Goal: Transaction & Acquisition: Purchase product/service

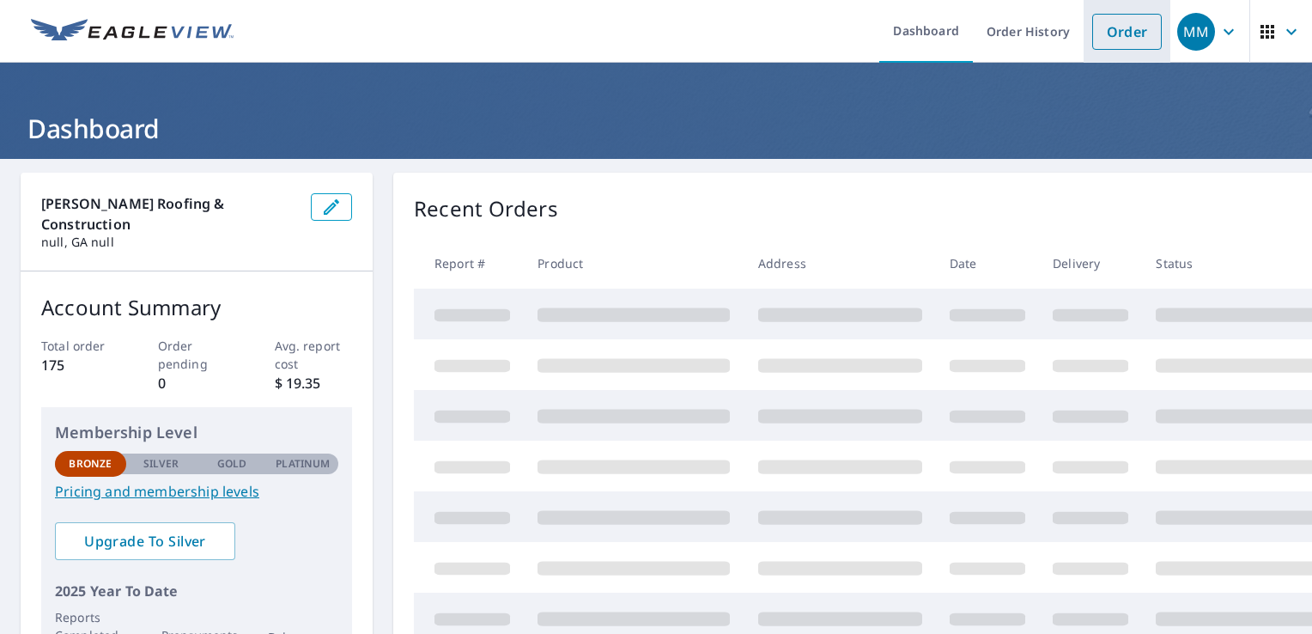
click at [1098, 36] on link "Order" at bounding box center [1127, 32] width 70 height 36
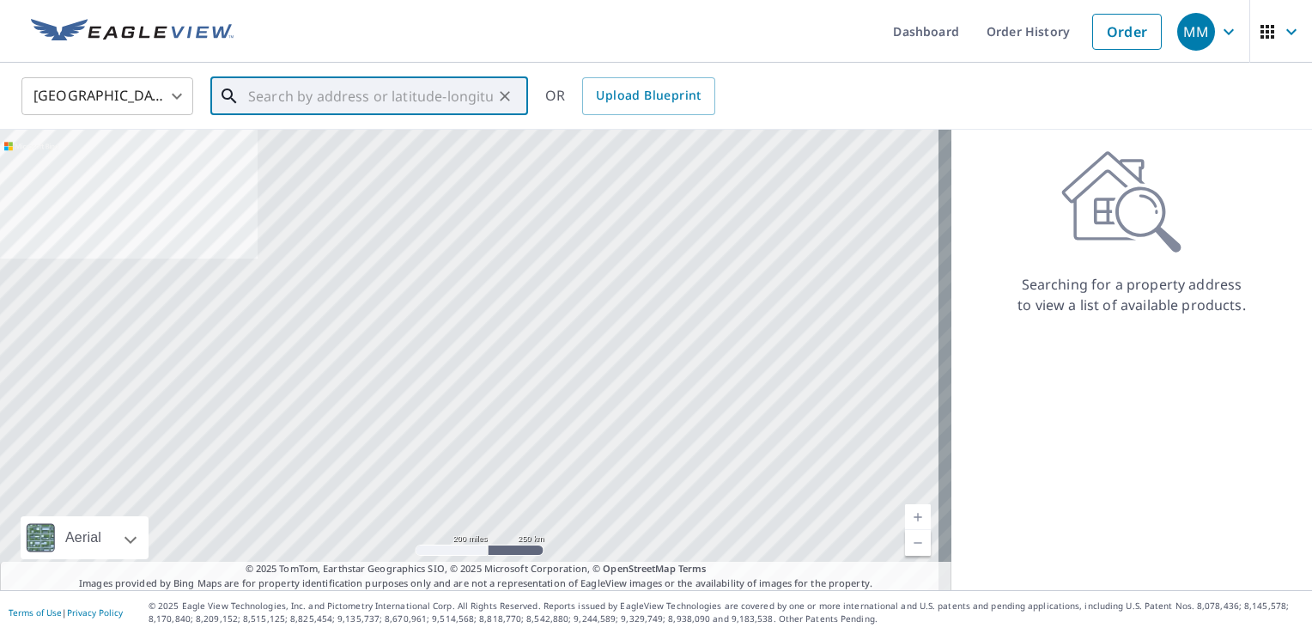
click at [463, 87] on input "text" at bounding box center [370, 96] width 245 height 48
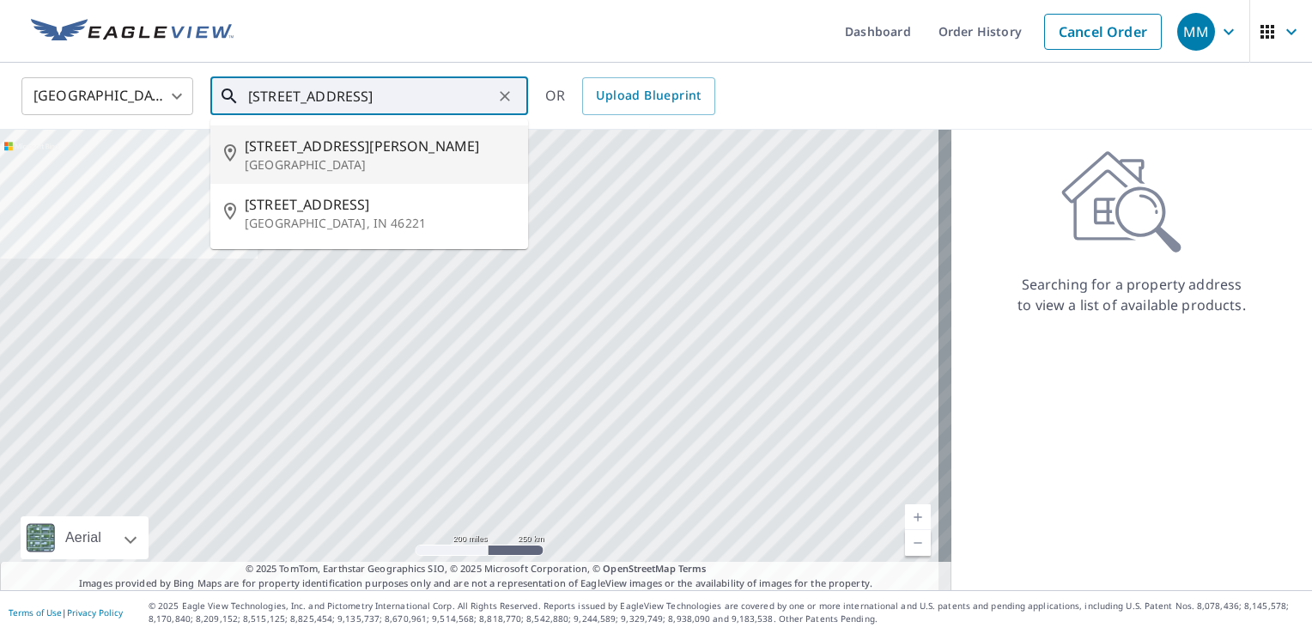
click at [435, 159] on p "[GEOGRAPHIC_DATA]" at bounding box center [380, 164] width 270 height 17
type input "[STREET_ADDRESS]"
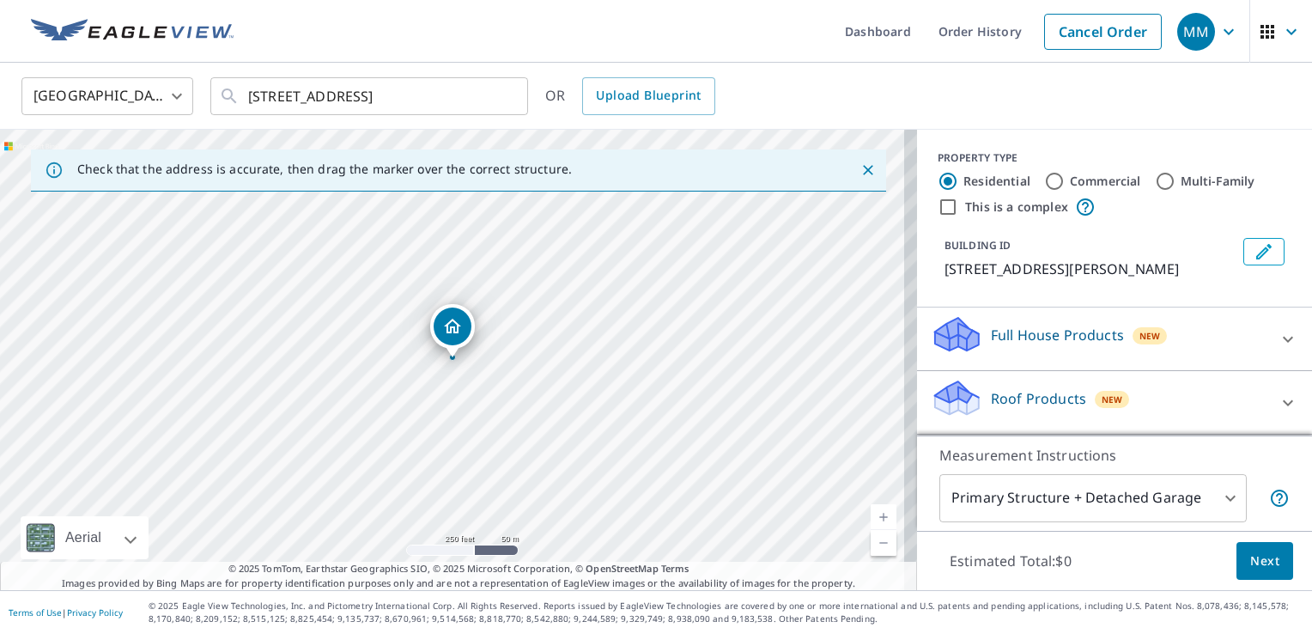
scroll to position [65, 0]
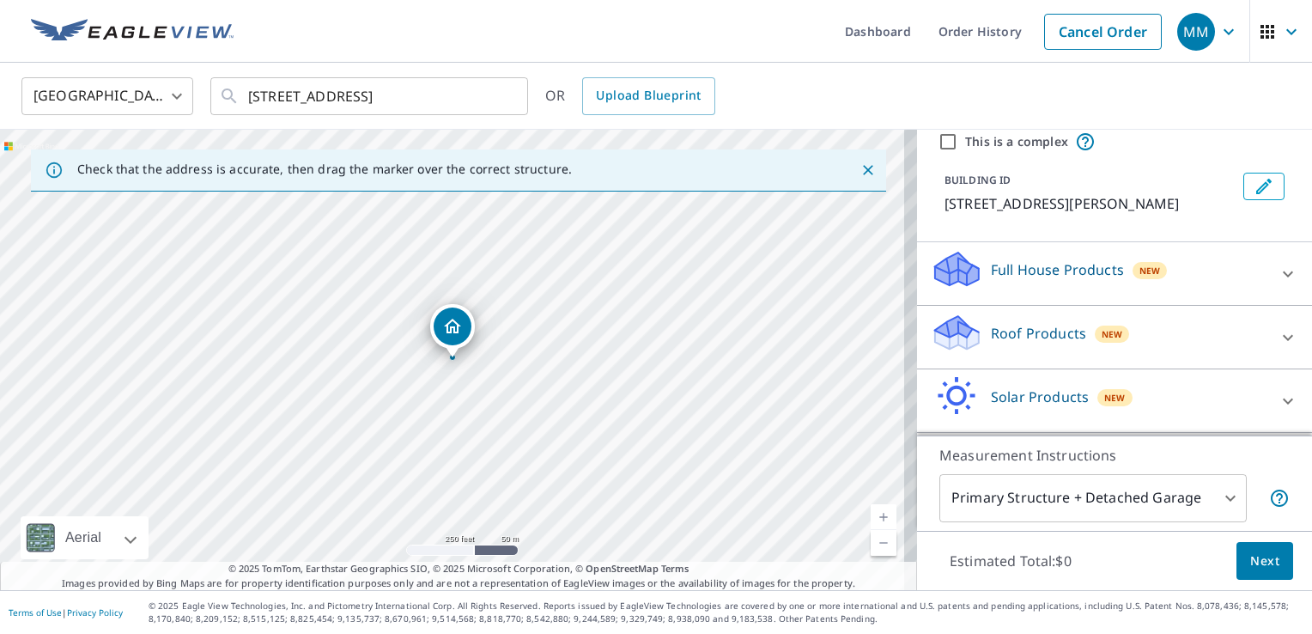
click at [1207, 340] on div "Roof Products New" at bounding box center [1099, 337] width 337 height 49
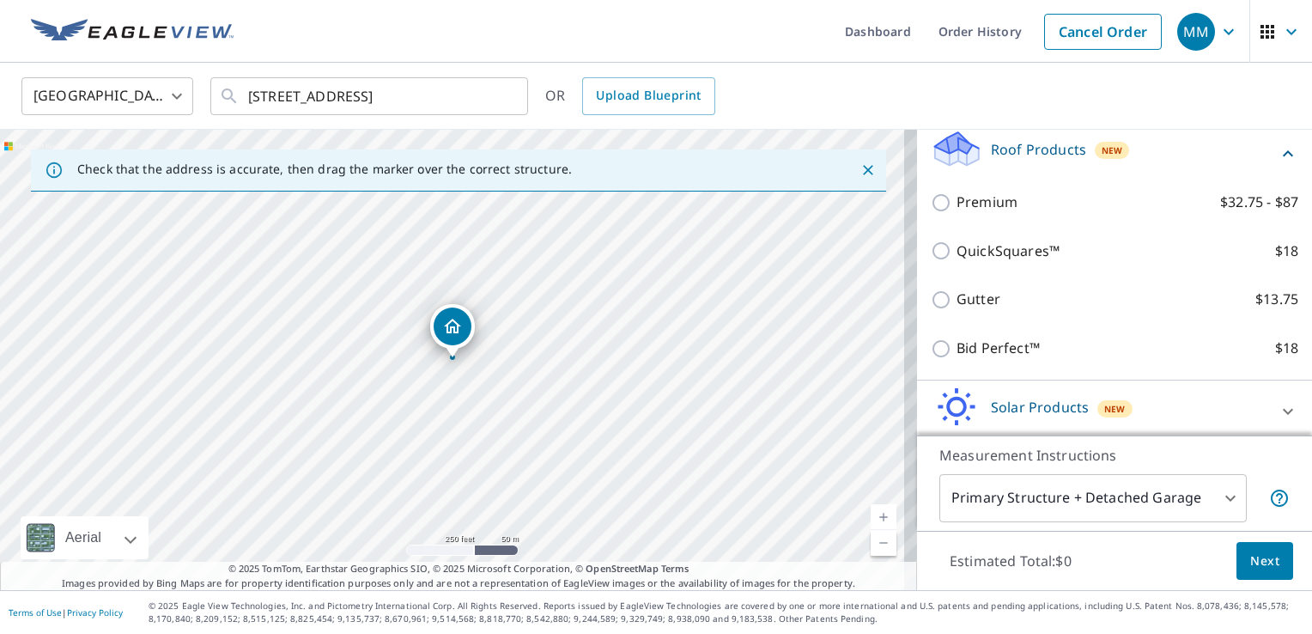
scroll to position [251, 0]
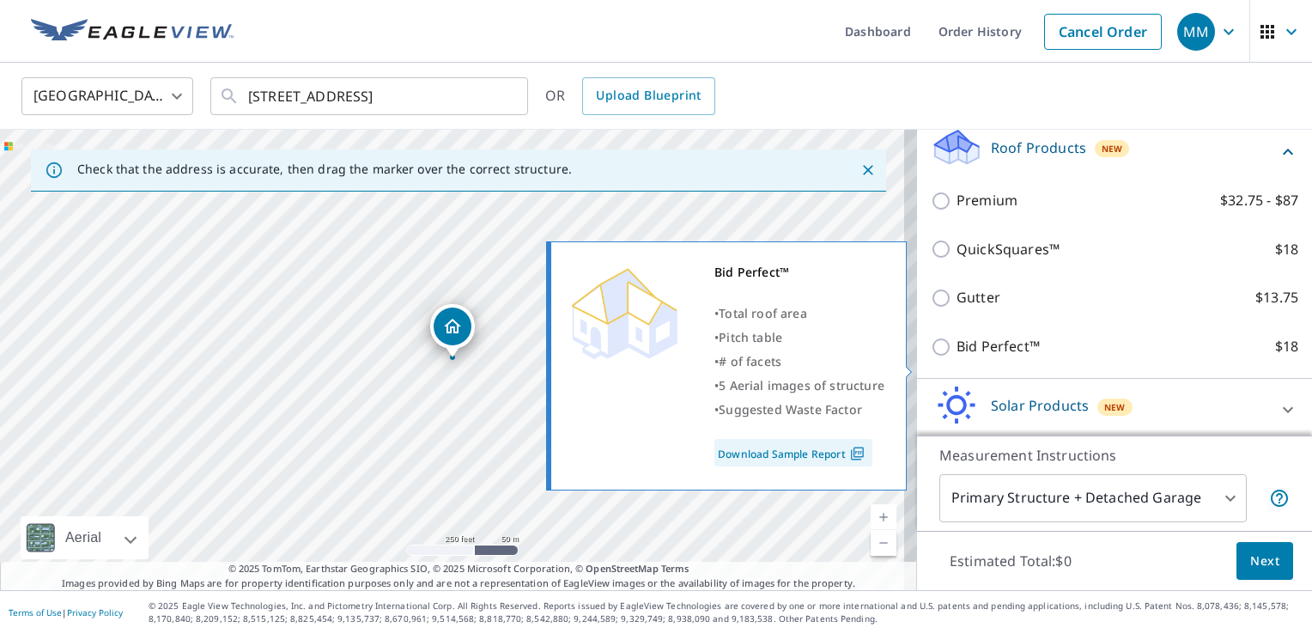
click at [931, 357] on input "Bid Perfect™ $18" at bounding box center [944, 347] width 26 height 21
checkbox input "true"
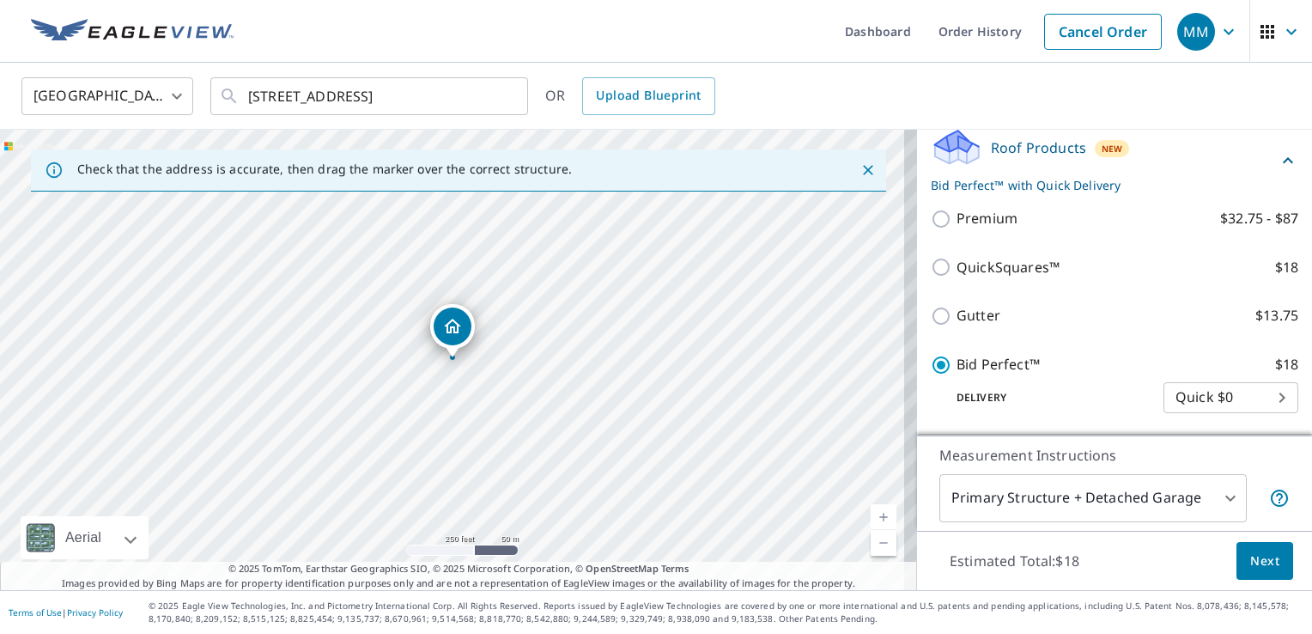
scroll to position [395, 0]
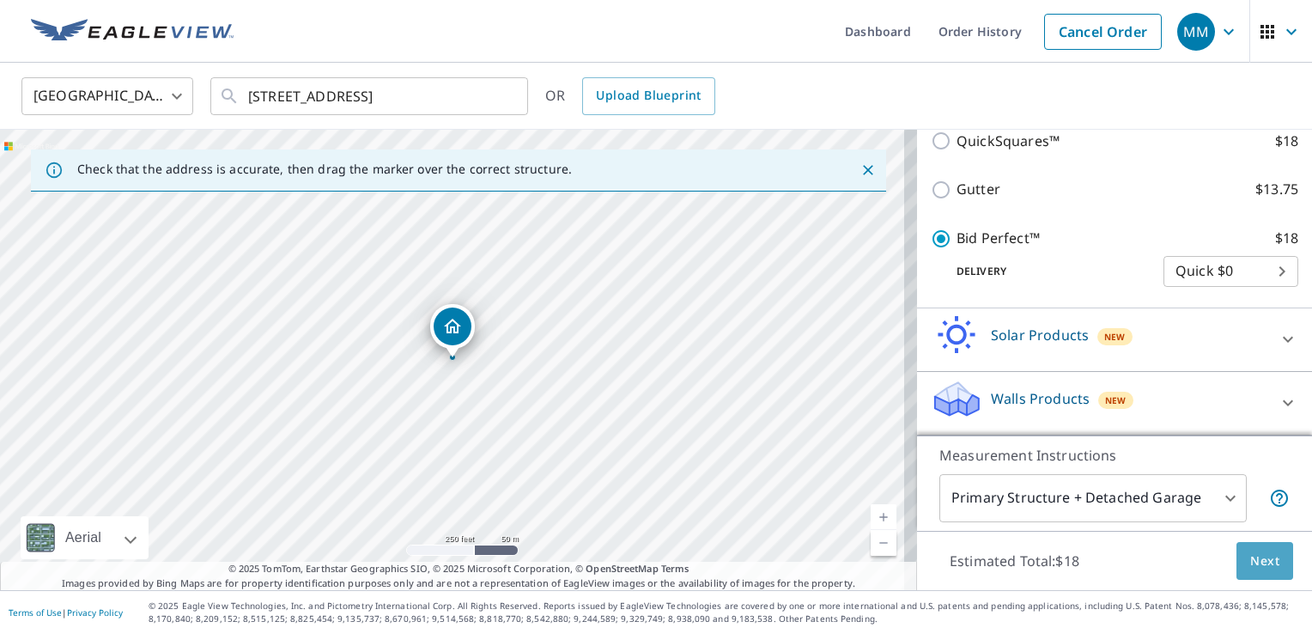
click at [1250, 554] on span "Next" at bounding box center [1264, 560] width 29 height 21
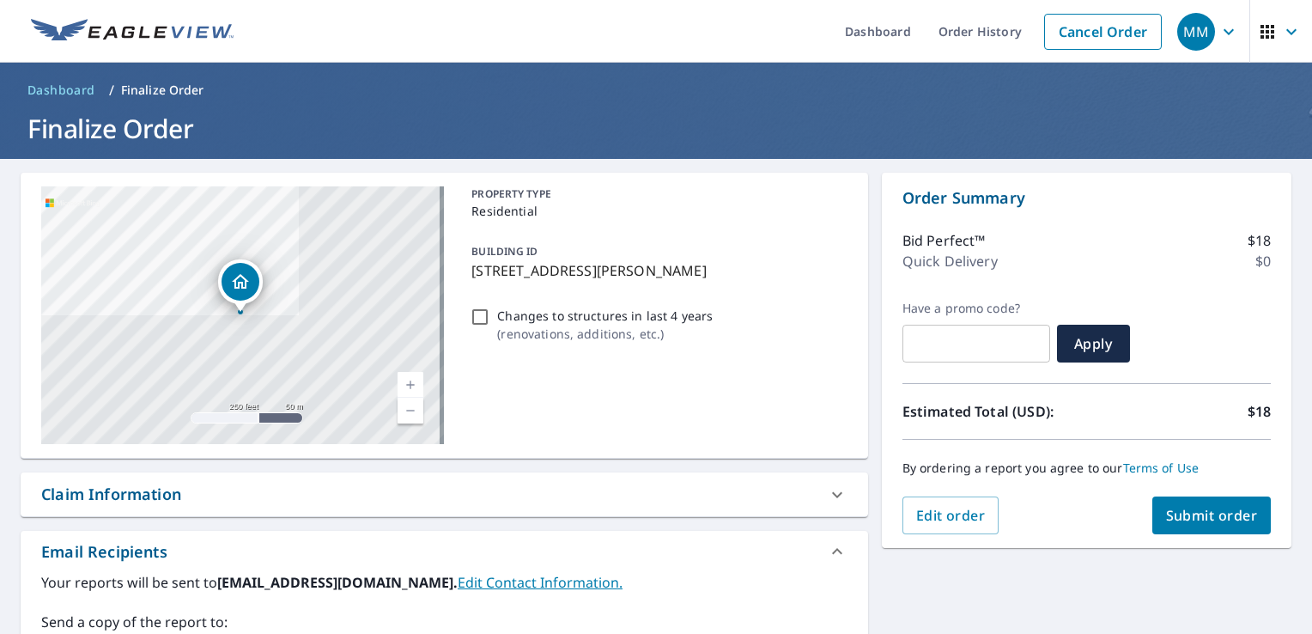
click at [1206, 520] on span "Submit order" at bounding box center [1212, 515] width 92 height 19
